Goal: Transaction & Acquisition: Purchase product/service

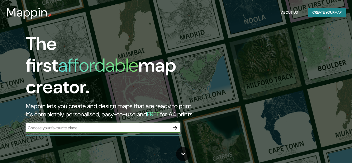
click at [326, 12] on button "Create your map" at bounding box center [327, 13] width 38 height 10
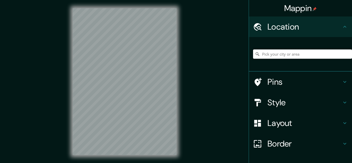
click at [272, 54] on input "Pick your city or area" at bounding box center [302, 53] width 99 height 9
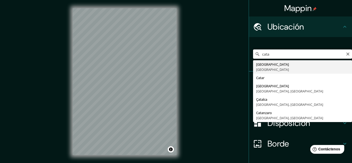
click at [275, 55] on input "cata" at bounding box center [302, 53] width 99 height 9
type input "c"
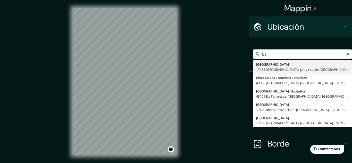
type input "b"
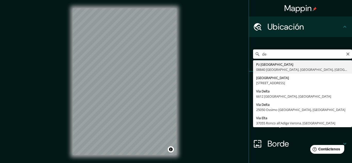
type input "d"
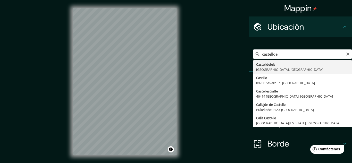
type input "[GEOGRAPHIC_DATA], [GEOGRAPHIC_DATA], [GEOGRAPHIC_DATA]"
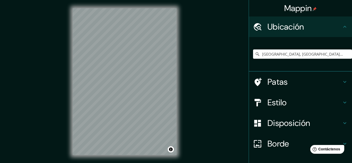
click at [343, 82] on icon at bounding box center [344, 82] width 6 height 6
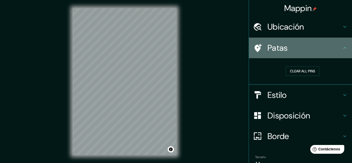
click at [346, 47] on icon at bounding box center [344, 48] width 6 height 6
click at [342, 49] on icon at bounding box center [344, 48] width 6 height 6
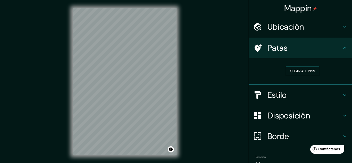
click at [342, 95] on icon at bounding box center [344, 95] width 6 height 6
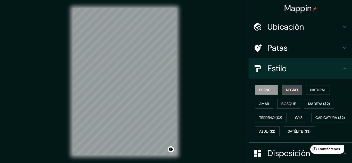
click at [292, 93] on button "Negro" at bounding box center [292, 90] width 20 height 10
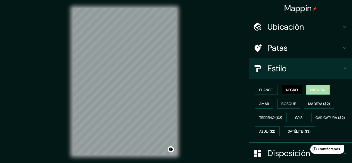
click at [323, 92] on font "Natural" at bounding box center [317, 90] width 15 height 5
click at [258, 104] on button "Amar" at bounding box center [264, 104] width 18 height 10
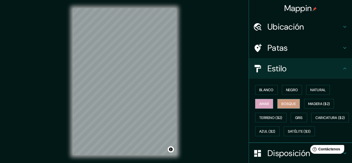
click at [289, 104] on font "Bosque" at bounding box center [288, 103] width 14 height 5
click at [316, 105] on font "Madera ($2)" at bounding box center [319, 103] width 22 height 5
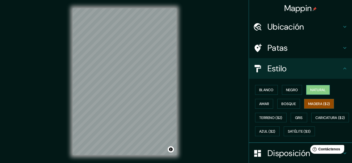
click at [318, 89] on font "Natural" at bounding box center [317, 90] width 15 height 5
click at [294, 91] on font "Negro" at bounding box center [292, 90] width 12 height 5
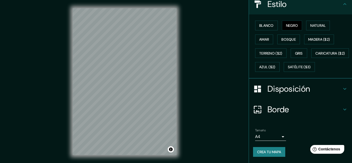
scroll to position [66, 0]
click at [346, 92] on icon at bounding box center [344, 89] width 6 height 6
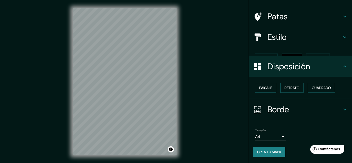
scroll to position [23, 0]
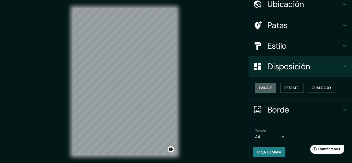
click at [261, 87] on font "Paisaje" at bounding box center [265, 87] width 13 height 5
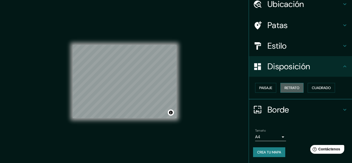
click at [294, 88] on font "Retrato" at bounding box center [291, 87] width 15 height 5
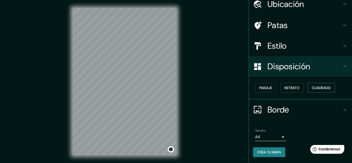
click at [324, 91] on button "Cuadrado" at bounding box center [320, 88] width 27 height 10
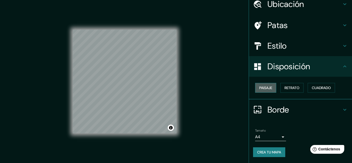
click at [261, 91] on font "Paisaje" at bounding box center [265, 87] width 13 height 7
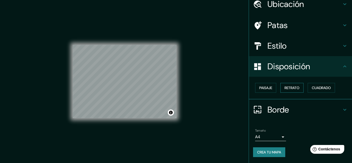
click at [290, 88] on font "Retrato" at bounding box center [291, 87] width 15 height 5
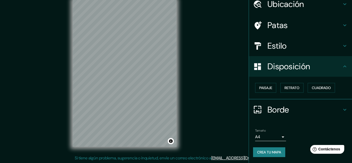
scroll to position [8, 0]
click at [206, 54] on div "Mappin Ubicación [GEOGRAPHIC_DATA], [GEOGRAPHIC_DATA], [GEOGRAPHIC_DATA] Patas …" at bounding box center [176, 77] width 352 height 171
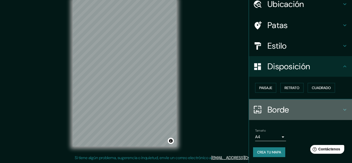
click at [336, 110] on h4 "Borde" at bounding box center [304, 110] width 74 height 10
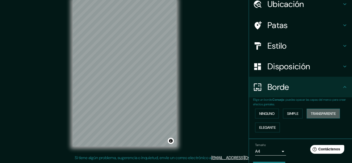
click at [318, 114] on font "Transparente" at bounding box center [322, 113] width 25 height 5
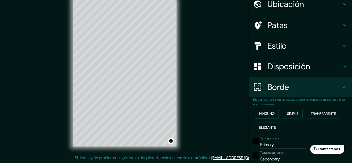
click at [262, 111] on font "Ninguno" at bounding box center [266, 113] width 15 height 5
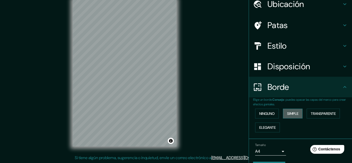
click at [292, 115] on font "Simple" at bounding box center [292, 113] width 11 height 5
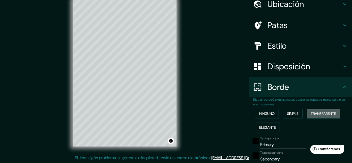
click at [315, 114] on font "Transparente" at bounding box center [322, 113] width 25 height 5
click at [273, 129] on font "Elegante" at bounding box center [267, 127] width 16 height 5
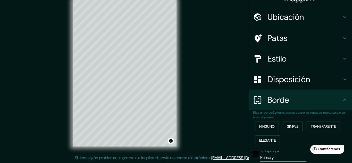
scroll to position [0, 0]
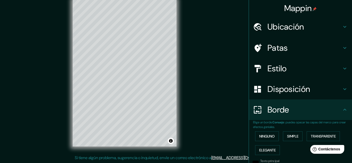
click at [344, 69] on icon at bounding box center [344, 68] width 6 height 6
type input "161"
type input "32"
type input "16"
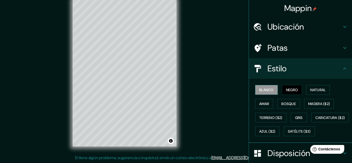
click at [266, 90] on font "Blanco" at bounding box center [266, 90] width 14 height 5
click at [289, 90] on font "Negro" at bounding box center [292, 90] width 12 height 5
click at [188, 79] on div "Mappin Ubicación [GEOGRAPHIC_DATA], [GEOGRAPHIC_DATA], [GEOGRAPHIC_DATA] Patas …" at bounding box center [176, 77] width 352 height 171
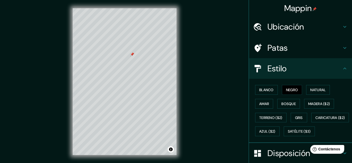
click at [343, 68] on icon at bounding box center [344, 68] width 6 height 6
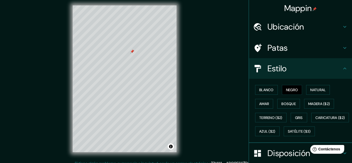
scroll to position [8, 0]
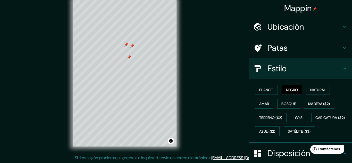
click at [132, 46] on div at bounding box center [132, 46] width 4 height 4
click at [130, 57] on div at bounding box center [129, 57] width 4 height 4
click at [125, 43] on div at bounding box center [126, 44] width 4 height 4
click at [344, 26] on icon at bounding box center [344, 27] width 6 height 6
type input "161"
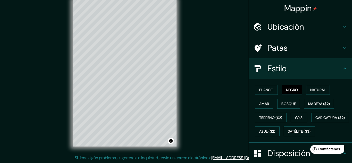
type input "32"
type input "16"
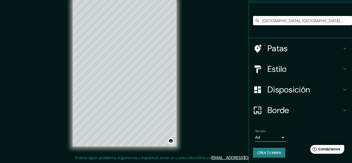
scroll to position [34, 0]
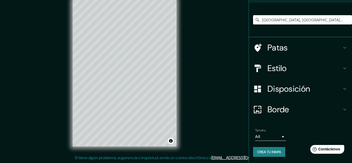
click at [283, 138] on body "Mappin Ubicación [GEOGRAPHIC_DATA], [GEOGRAPHIC_DATA], [GEOGRAPHIC_DATA] Patas …" at bounding box center [176, 73] width 352 height 163
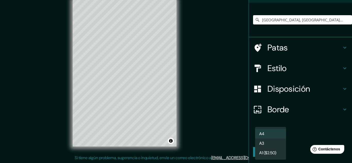
click at [283, 138] on li "A4" at bounding box center [270, 134] width 31 height 10
click at [283, 138] on body "Mappin Ubicación [GEOGRAPHIC_DATA], [GEOGRAPHIC_DATA], [GEOGRAPHIC_DATA] Patas …" at bounding box center [176, 73] width 352 height 163
click at [272, 144] on li "A3" at bounding box center [270, 143] width 31 height 10
type input "a4"
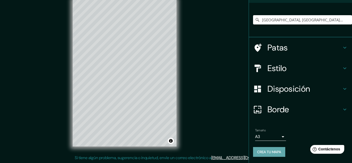
click at [271, 152] on font "Crea tu mapa" at bounding box center [269, 152] width 24 height 5
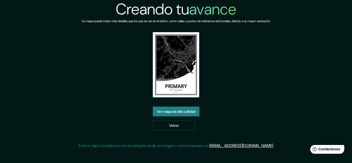
click at [180, 112] on font "Ver mapa de alta calidad" at bounding box center [176, 111] width 38 height 5
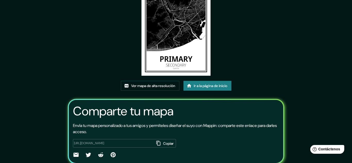
scroll to position [46, 0]
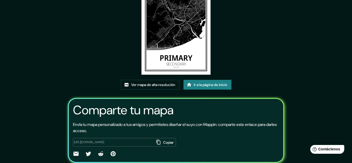
click at [210, 84] on font "Ir a la página de inicio" at bounding box center [210, 84] width 33 height 5
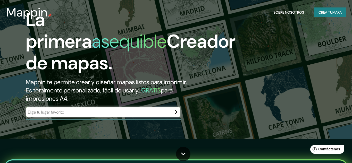
scroll to position [21, 0]
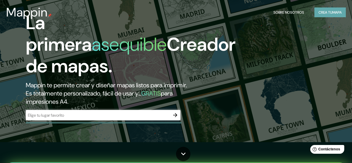
click at [332, 14] on font "mapa" at bounding box center [336, 12] width 9 height 5
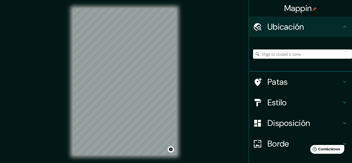
click at [275, 53] on input "Elige tu ciudad o zona" at bounding box center [302, 53] width 99 height 9
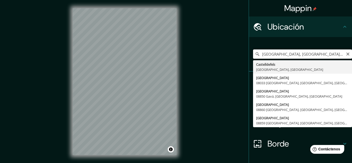
type input "[GEOGRAPHIC_DATA], [GEOGRAPHIC_DATA], [GEOGRAPHIC_DATA]"
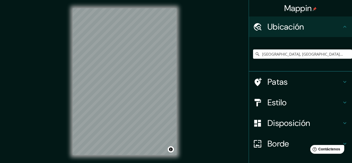
click at [205, 72] on div "Mappin Ubicación [GEOGRAPHIC_DATA], [GEOGRAPHIC_DATA], [GEOGRAPHIC_DATA] [GEOGR…" at bounding box center [176, 85] width 352 height 171
click at [345, 104] on icon at bounding box center [344, 102] width 6 height 6
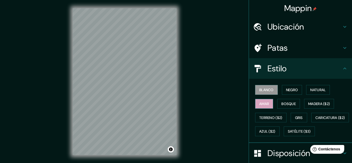
click at [263, 106] on font "Amar" at bounding box center [264, 103] width 10 height 5
click at [264, 93] on button "Blanco" at bounding box center [266, 90] width 23 height 10
click at [302, 117] on font "Gris" at bounding box center [299, 117] width 8 height 5
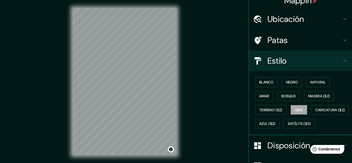
scroll to position [8, 0]
click at [271, 83] on font "Blanco" at bounding box center [266, 82] width 14 height 5
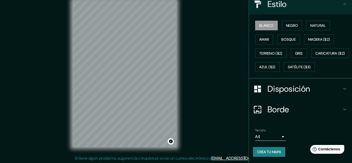
scroll to position [8, 0]
click at [343, 87] on icon at bounding box center [344, 89] width 6 height 6
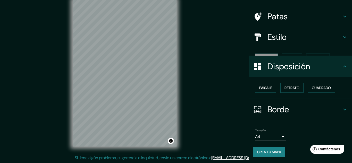
scroll to position [23, 0]
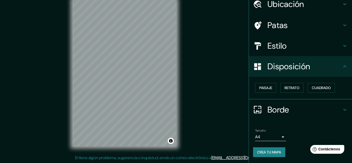
click at [343, 68] on icon at bounding box center [344, 66] width 6 height 6
click at [269, 89] on font "Paisaje" at bounding box center [265, 87] width 13 height 5
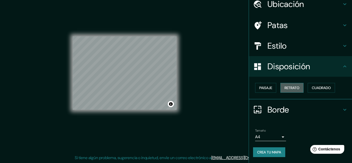
click at [292, 87] on font "Retrato" at bounding box center [291, 87] width 15 height 5
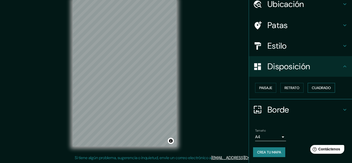
click at [319, 89] on font "Cuadrado" at bounding box center [320, 87] width 19 height 5
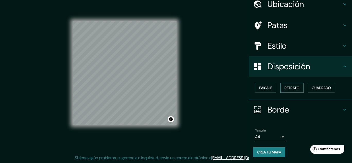
click at [292, 90] on font "Retrato" at bounding box center [291, 87] width 15 height 7
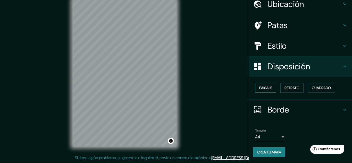
click at [260, 89] on font "Paisaje" at bounding box center [265, 87] width 13 height 5
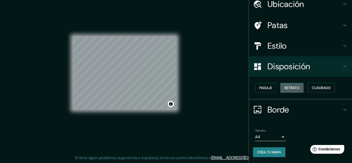
click at [289, 91] on font "Retrato" at bounding box center [291, 87] width 15 height 7
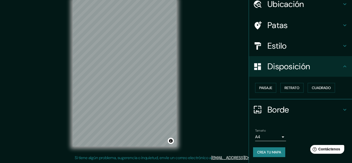
click at [283, 137] on body "Mappin Ubicación Castelldefels, provincia de Barcelona, España Castelldefels Pr…" at bounding box center [176, 73] width 352 height 163
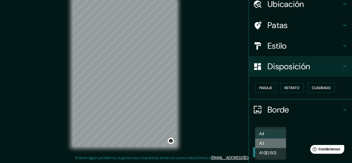
click at [262, 142] on font "A3" at bounding box center [261, 143] width 5 height 5
type input "a4"
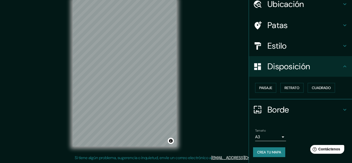
click at [227, 103] on div "Mappin Ubicación Castelldefels, provincia de Barcelona, España Castelldefels Pr…" at bounding box center [176, 77] width 352 height 171
click at [111, 109] on div at bounding box center [111, 109] width 4 height 4
click at [116, 114] on div at bounding box center [117, 115] width 4 height 4
click at [269, 153] on font "Crea tu mapa" at bounding box center [269, 152] width 24 height 5
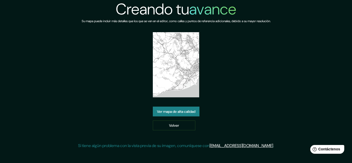
click at [189, 112] on font "Ver mapa de alta calidad" at bounding box center [176, 111] width 38 height 5
